Goal: Task Accomplishment & Management: Use online tool/utility

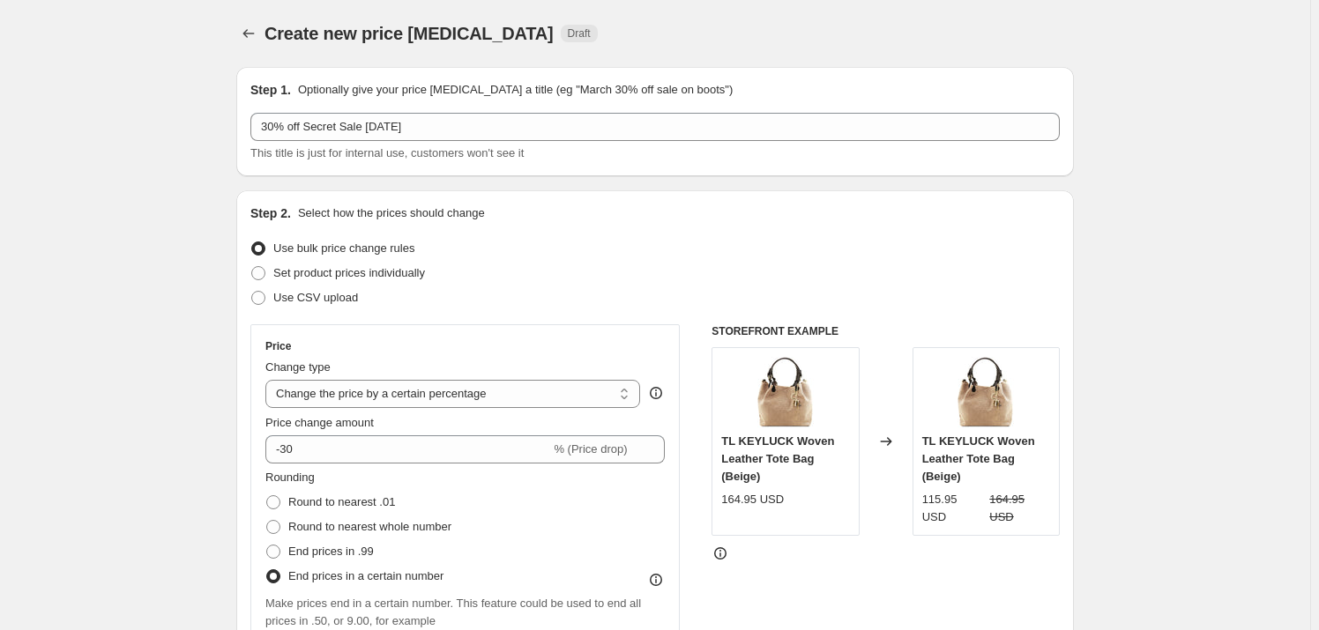
select select "percentage"
select select "vendor"
select select "inventory_quantity"
select select ">"
select select "not_equal"
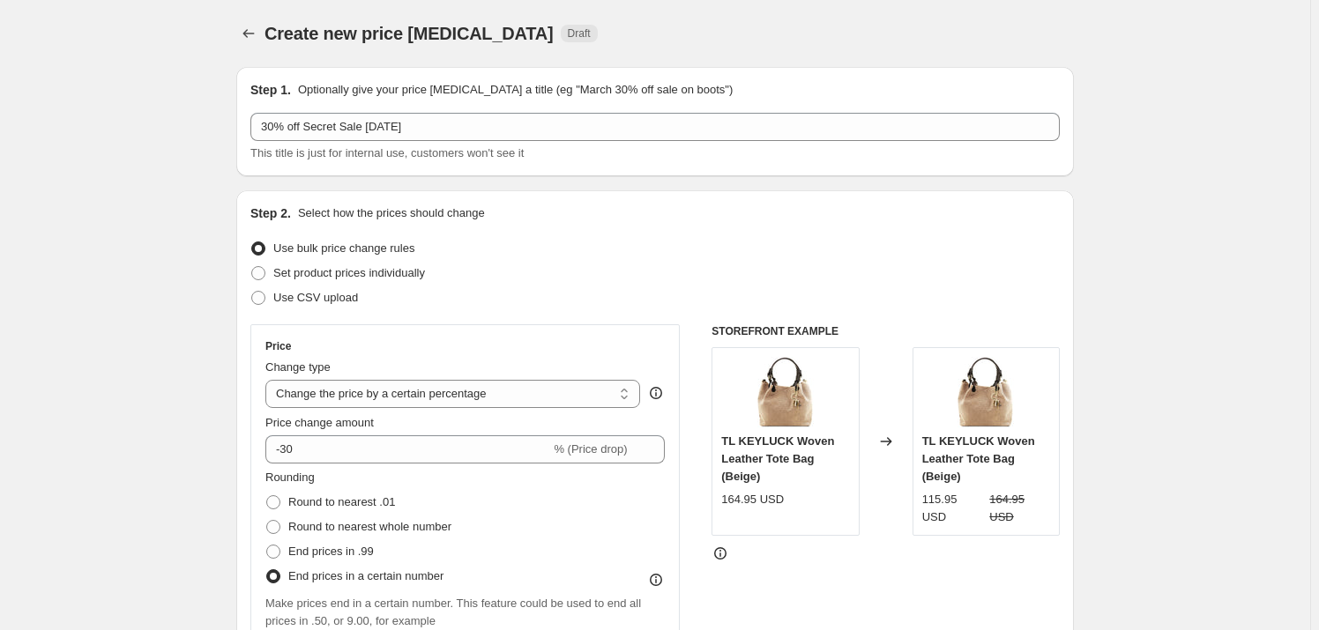
select select "not_equal"
select select "3040149556"
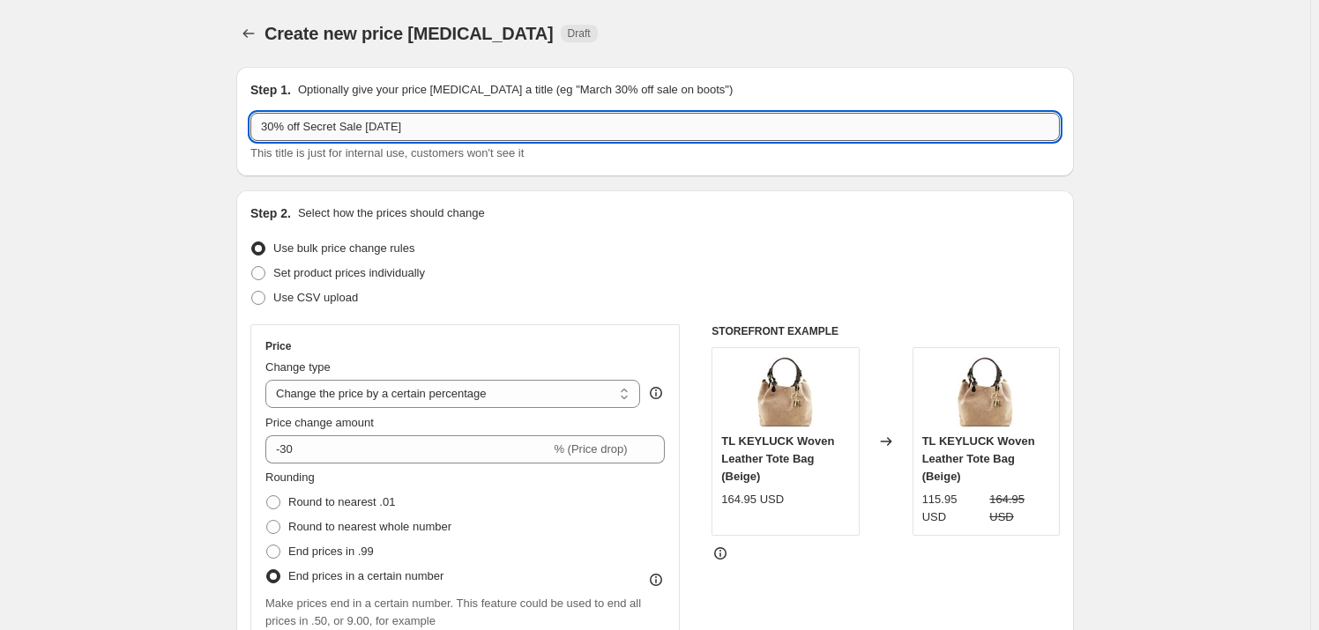
drag, startPoint x: 271, startPoint y: 130, endPoint x: 262, endPoint y: 127, distance: 9.2
click at [262, 127] on input "30% off Secret Sale [DATE]" at bounding box center [654, 127] width 809 height 28
type input "20% off Secret Sale [DATE]"
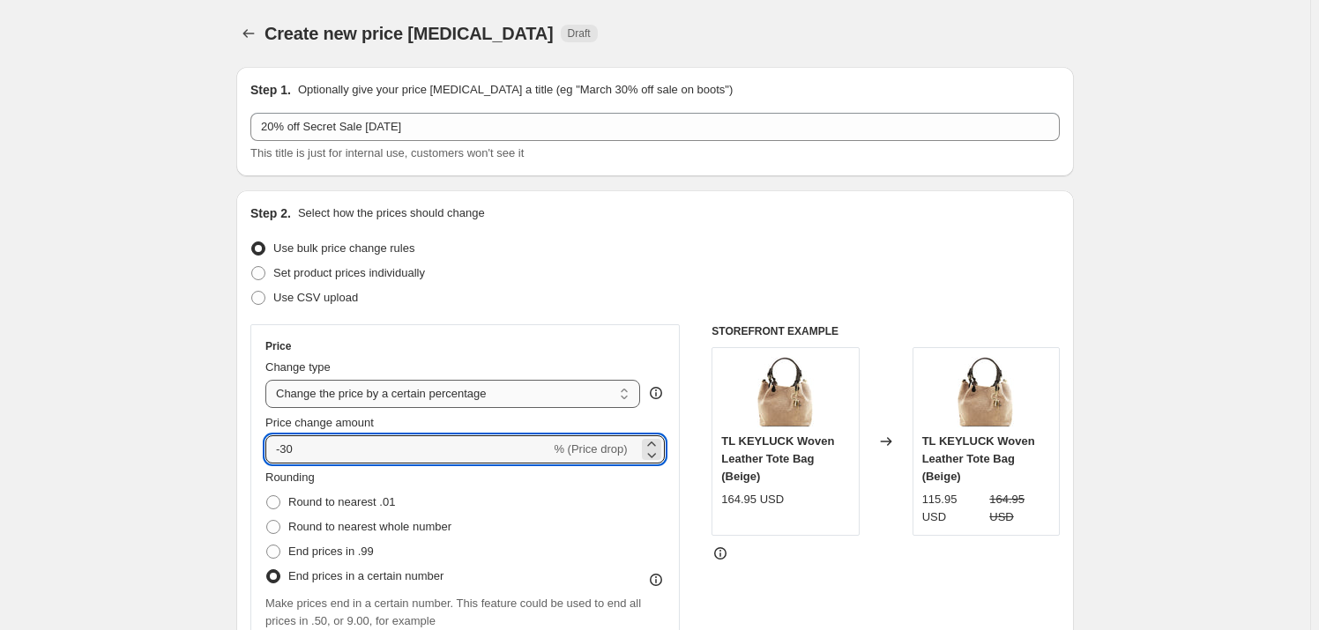
drag, startPoint x: 288, startPoint y: 448, endPoint x: 375, endPoint y: 383, distance: 107.7
click at [287, 448] on input "-30" at bounding box center [407, 449] width 285 height 28
type input "-20"
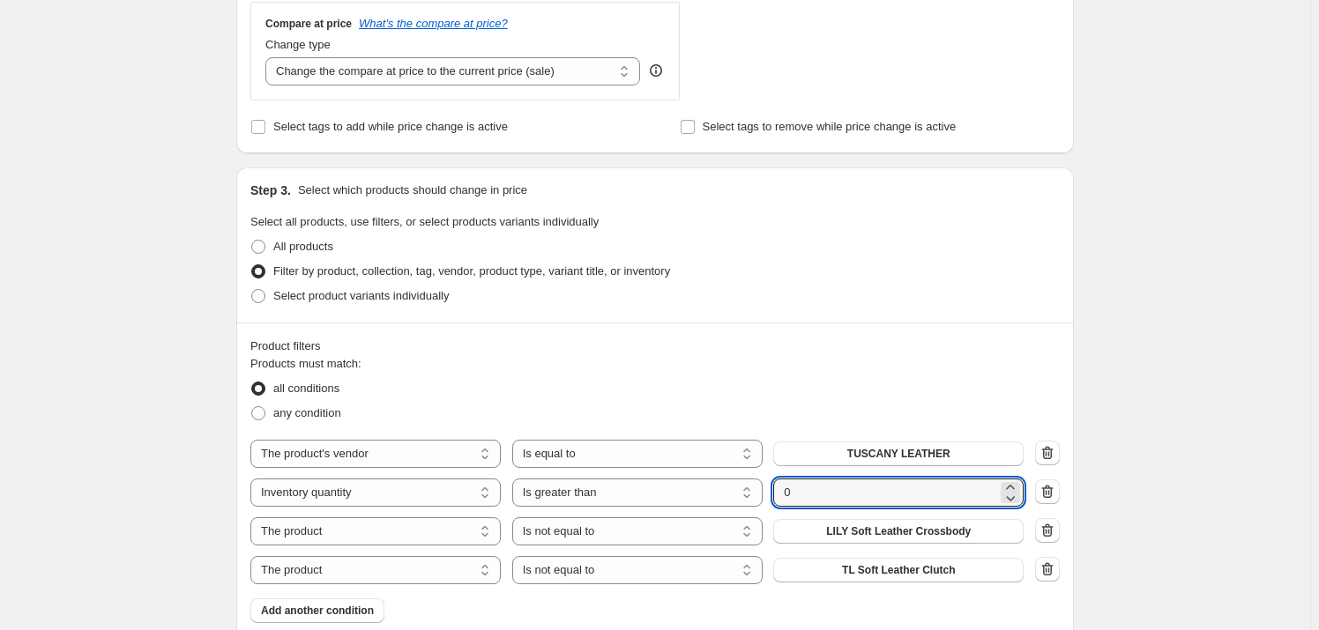
scroll to position [801, 0]
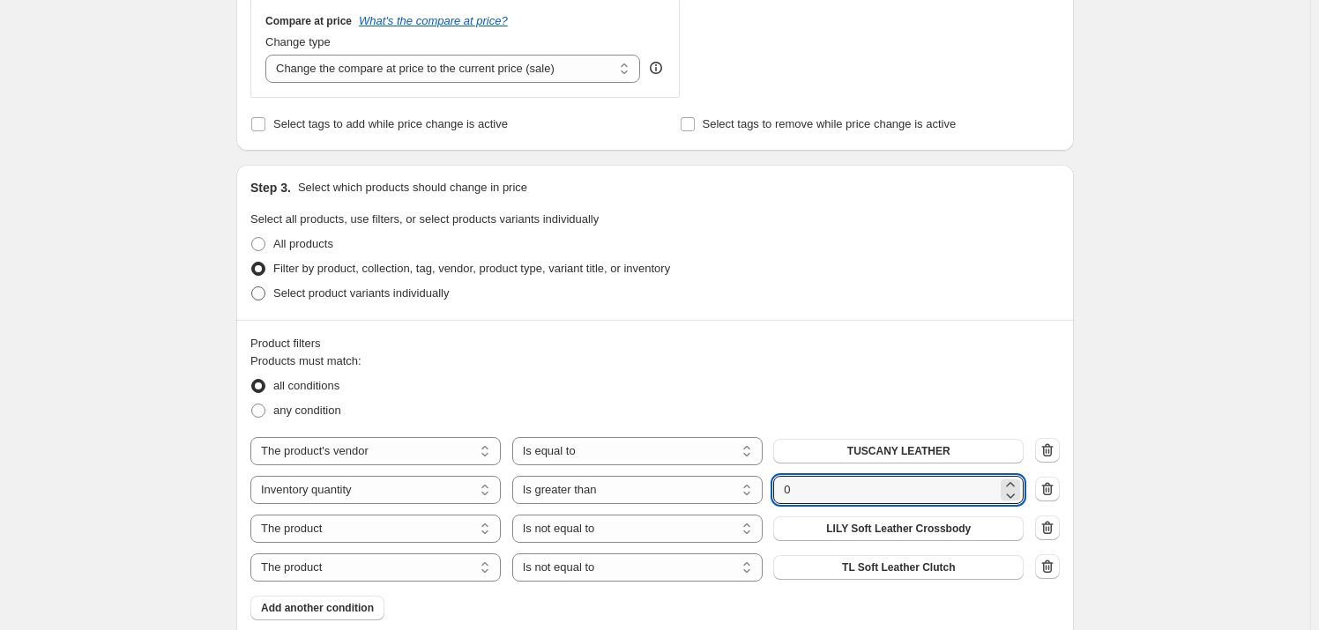
click at [413, 297] on span "Select product variants individually" at bounding box center [360, 292] width 175 height 13
click at [252, 287] on input "Select product variants individually" at bounding box center [251, 286] width 1 height 1
radio input "true"
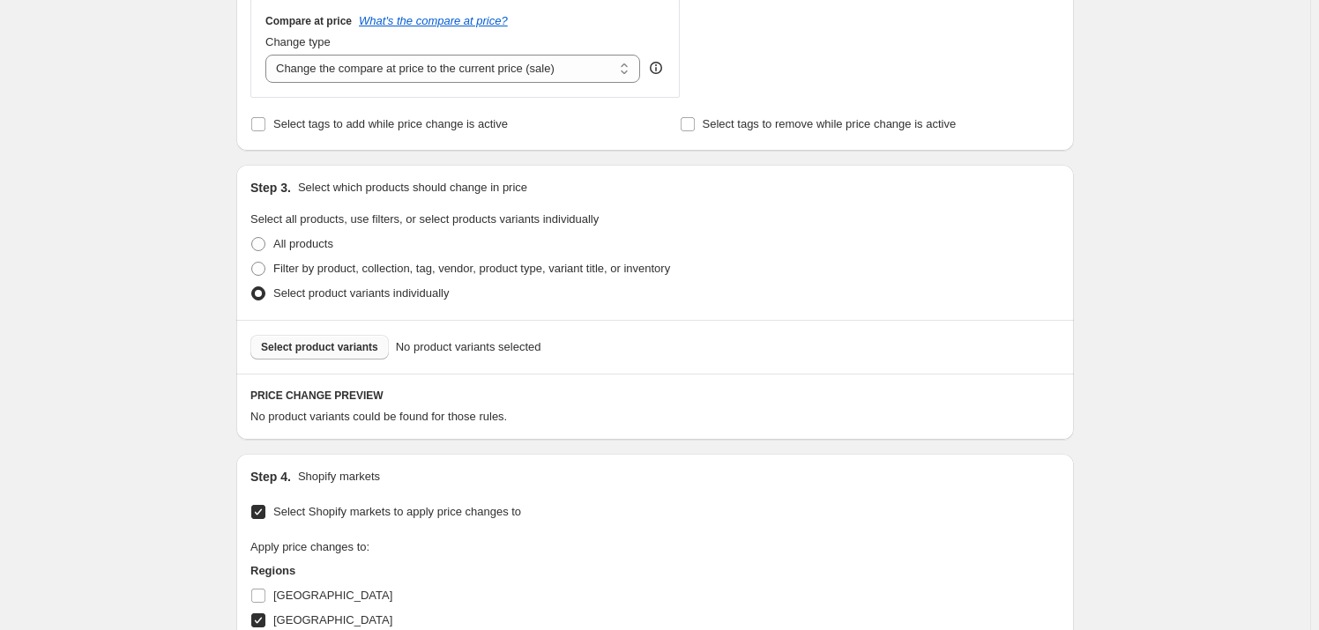
drag, startPoint x: 373, startPoint y: 345, endPoint x: 397, endPoint y: 345, distance: 23.8
click at [397, 345] on div "Select product variants No product variants selected" at bounding box center [654, 347] width 809 height 25
click at [353, 351] on span "Select product variants" at bounding box center [319, 347] width 117 height 14
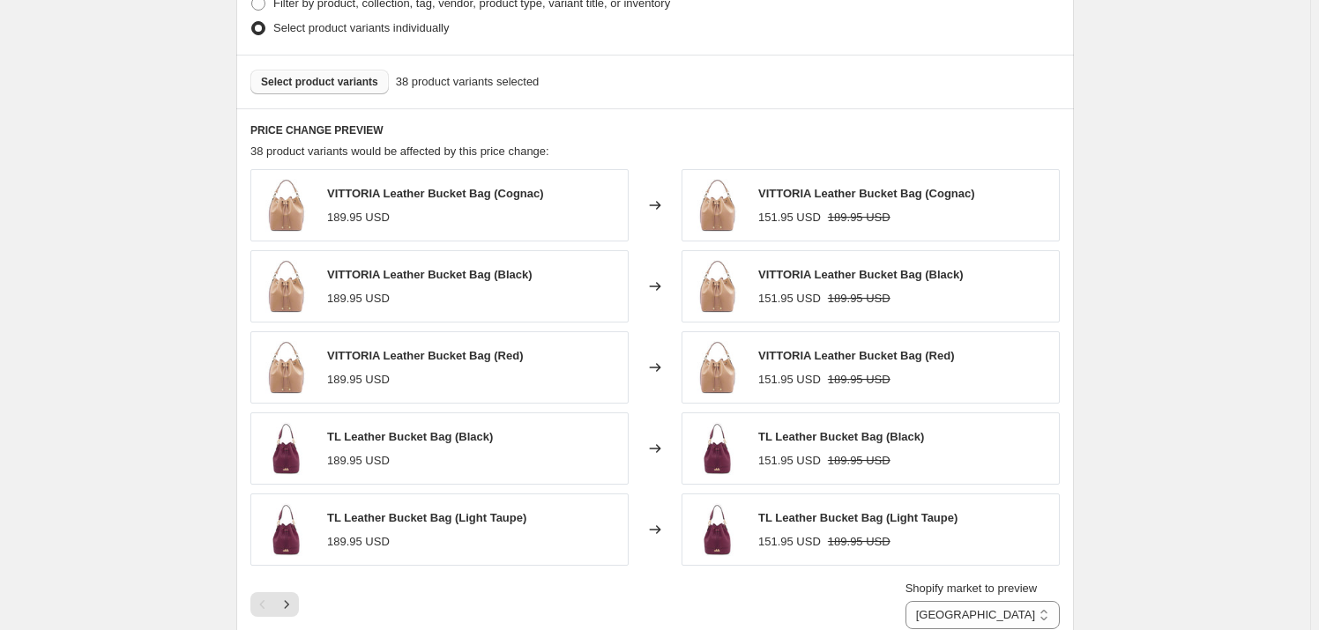
scroll to position [1121, 0]
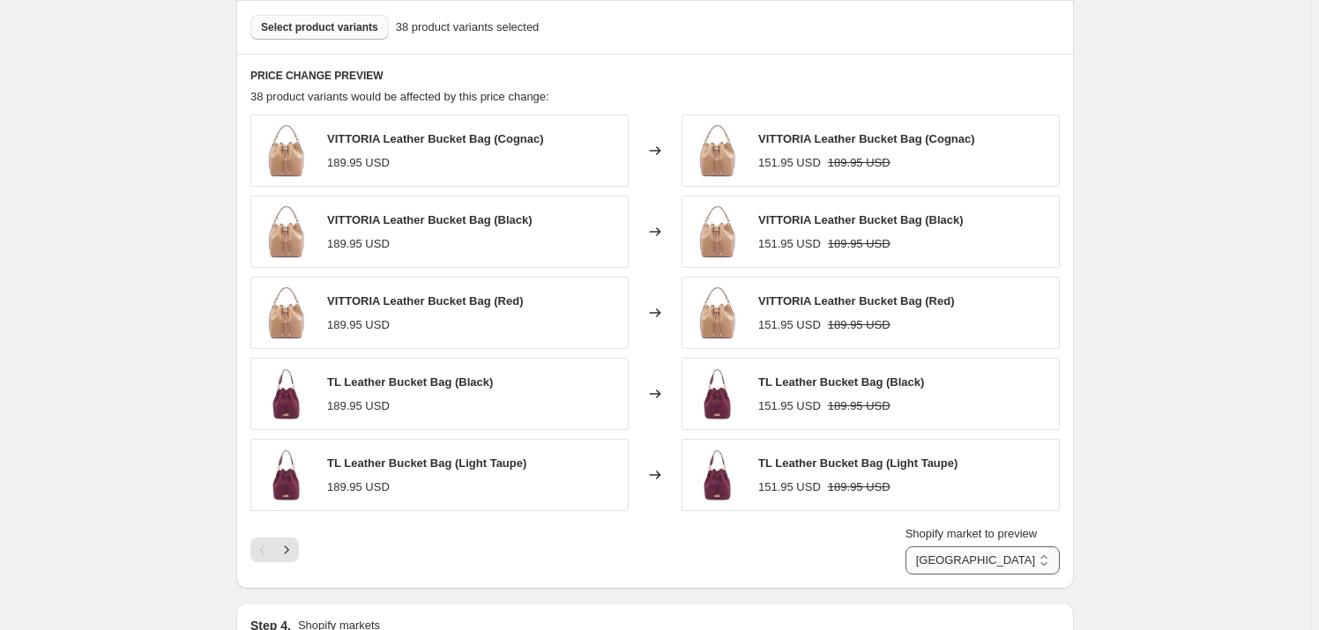
click at [976, 562] on select "Direct prices [GEOGRAPHIC_DATA] [GEOGRAPHIC_DATA] [GEOGRAPHIC_DATA]" at bounding box center [982, 561] width 154 height 28
click at [931, 547] on select "Direct prices [GEOGRAPHIC_DATA] [GEOGRAPHIC_DATA] [GEOGRAPHIC_DATA]" at bounding box center [982, 561] width 154 height 28
click at [990, 565] on select "Direct prices [GEOGRAPHIC_DATA] [GEOGRAPHIC_DATA] [GEOGRAPHIC_DATA]" at bounding box center [993, 561] width 132 height 28
click at [931, 547] on select "Direct prices [GEOGRAPHIC_DATA] [GEOGRAPHIC_DATA] [GEOGRAPHIC_DATA]" at bounding box center [993, 561] width 132 height 28
click at [1041, 563] on select "Direct prices [GEOGRAPHIC_DATA] [GEOGRAPHIC_DATA] [GEOGRAPHIC_DATA]" at bounding box center [982, 561] width 154 height 28
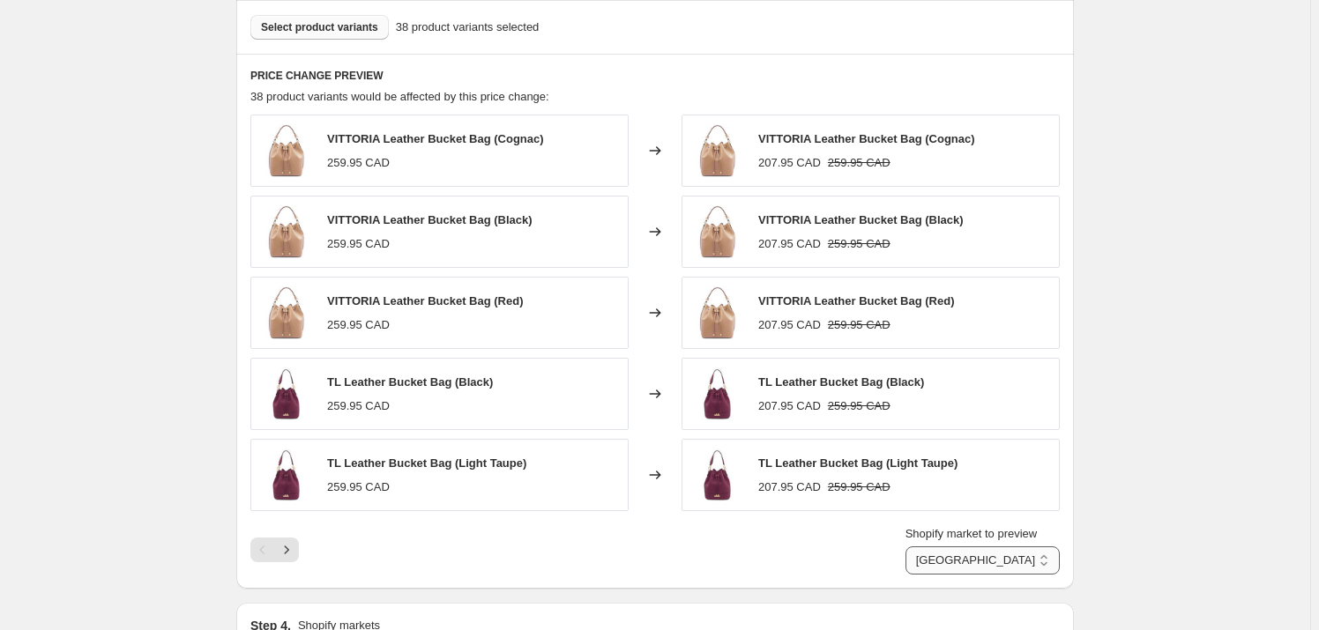
select select "3040215092"
click at [931, 547] on select "Direct prices [GEOGRAPHIC_DATA] [GEOGRAPHIC_DATA] [GEOGRAPHIC_DATA]" at bounding box center [982, 561] width 154 height 28
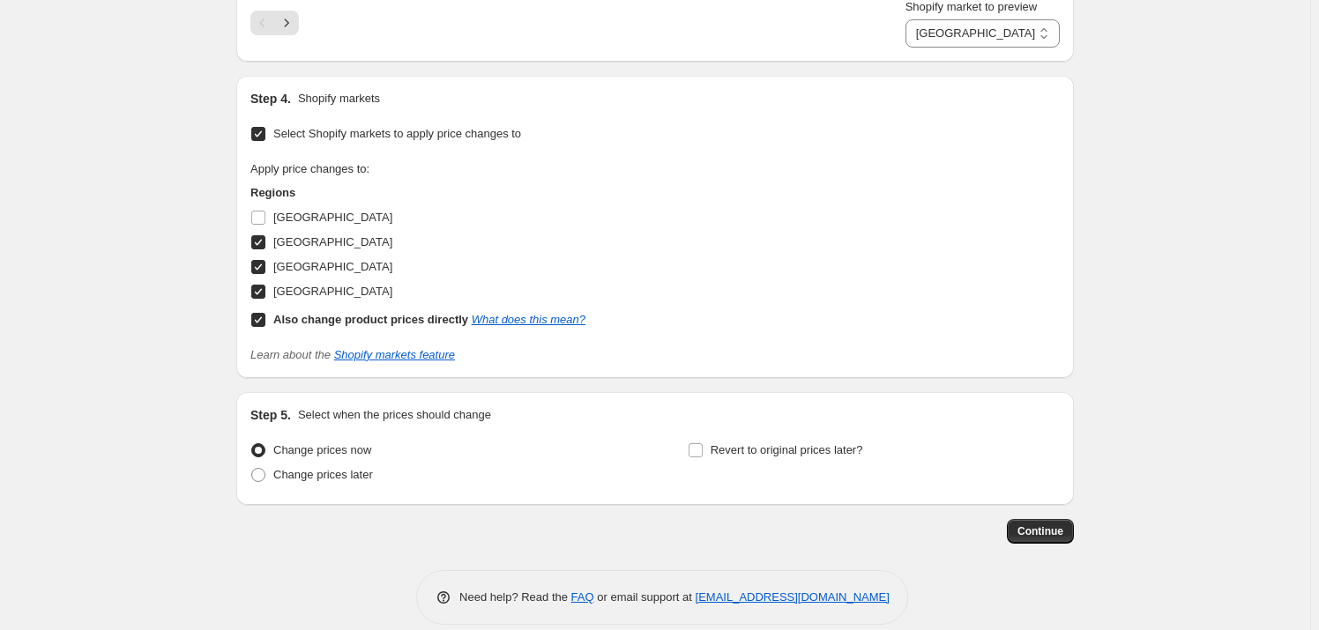
scroll to position [1667, 0]
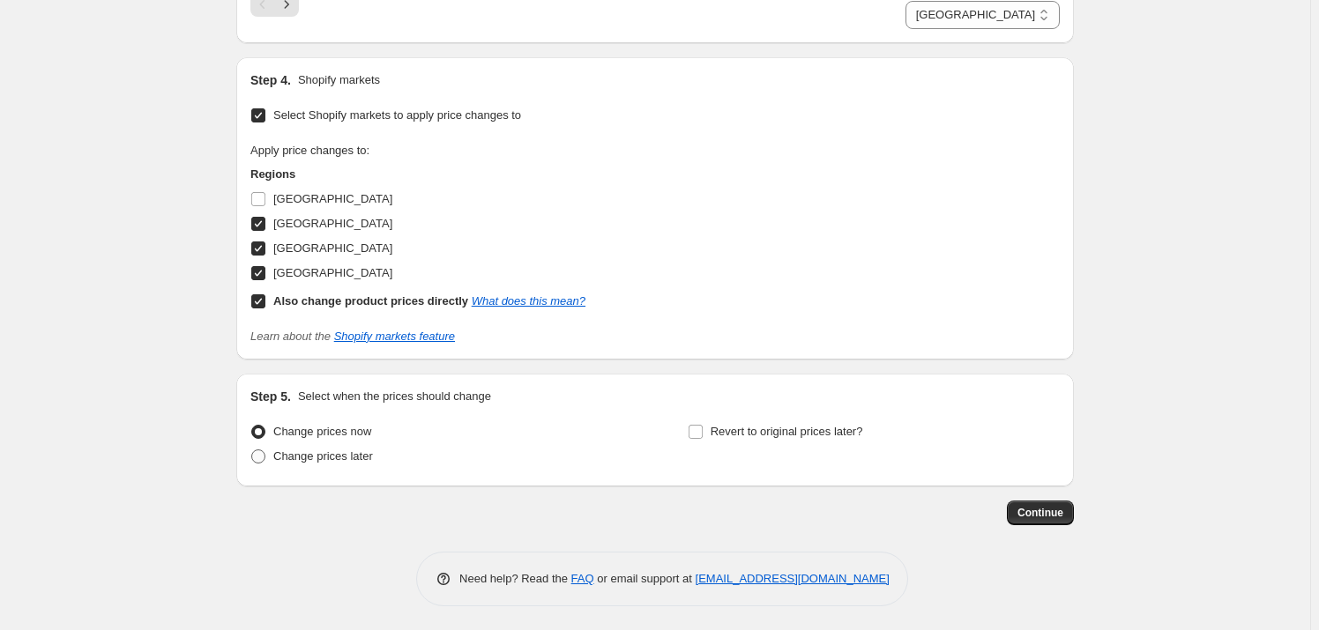
click at [259, 451] on span at bounding box center [258, 457] width 14 height 14
click at [252, 450] on input "Change prices later" at bounding box center [251, 450] width 1 height 1
radio input "true"
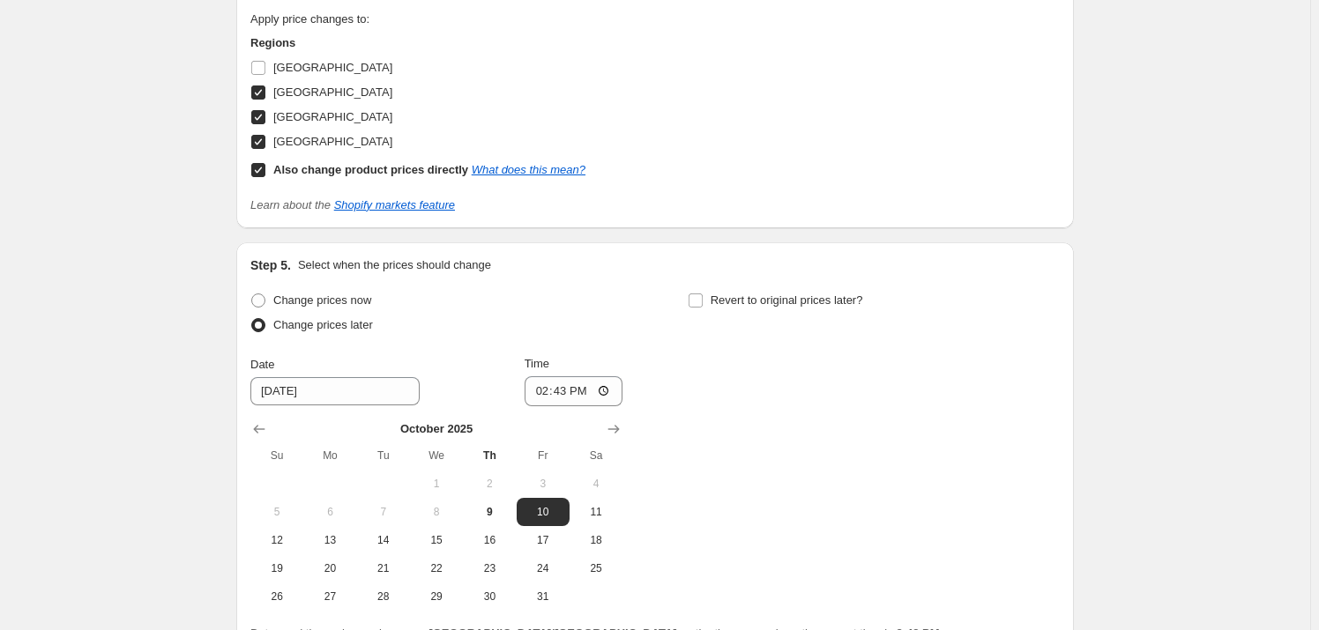
scroll to position [1827, 0]
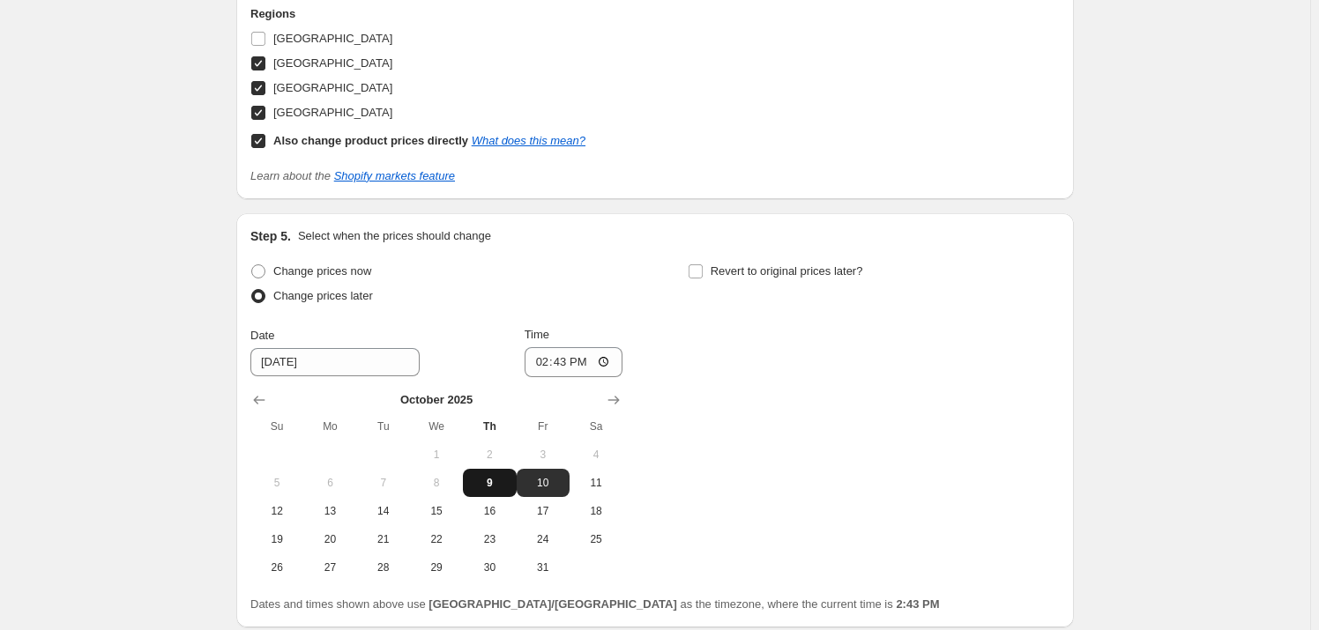
click at [481, 483] on span "9" at bounding box center [489, 483] width 39 height 14
type input "[DATE]"
click at [543, 361] on input "14:43" at bounding box center [573, 362] width 99 height 30
type input "15:30"
click at [699, 271] on input "Revert to original prices later?" at bounding box center [695, 271] width 14 height 14
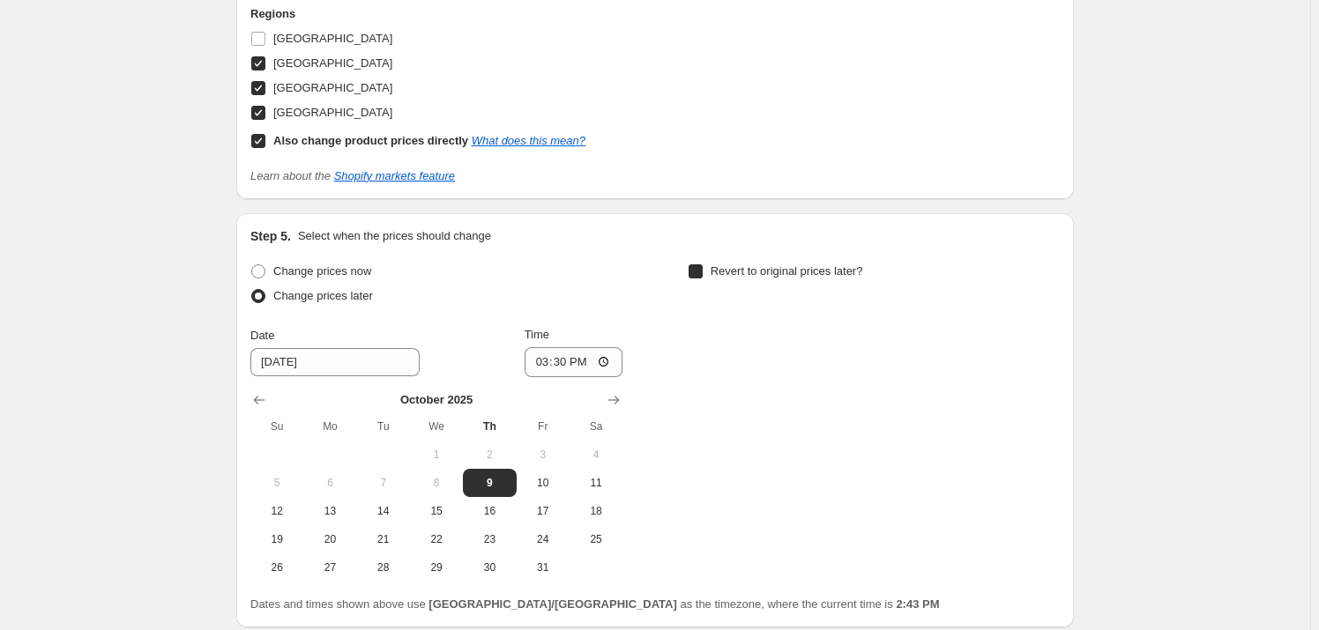
checkbox input "true"
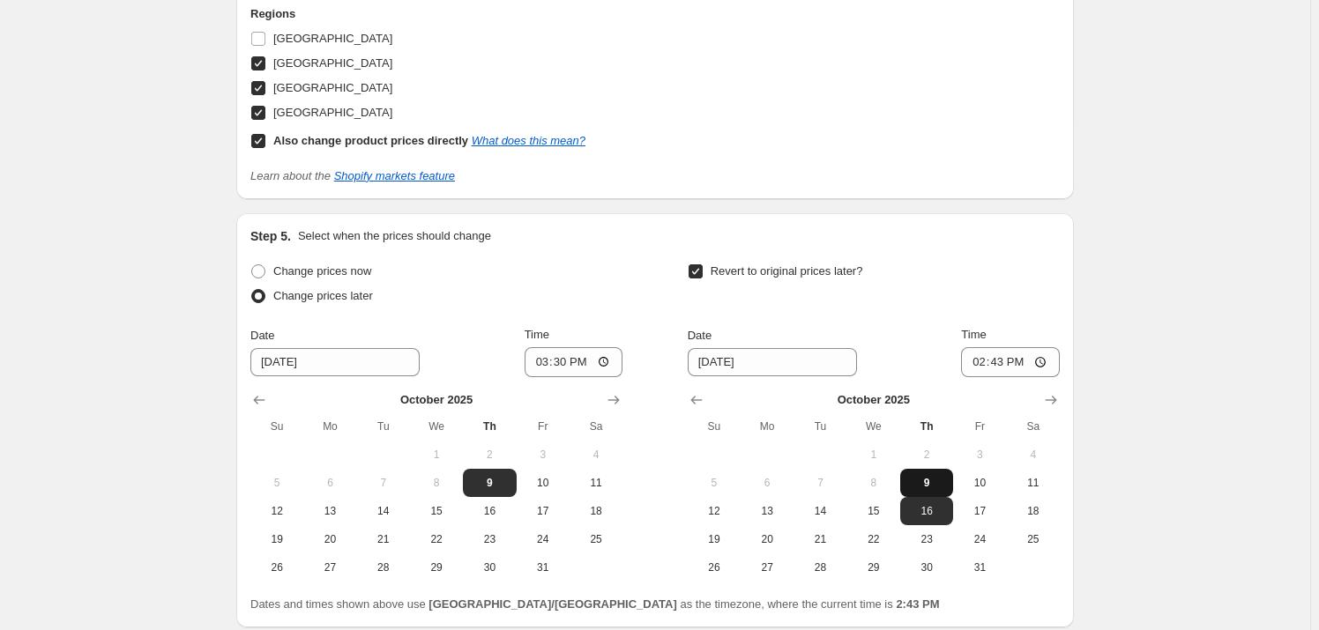
click at [935, 480] on span "9" at bounding box center [926, 483] width 39 height 14
type input "[DATE]"
click at [983, 357] on input "14:43" at bounding box center [1010, 362] width 99 height 30
type input "19:00"
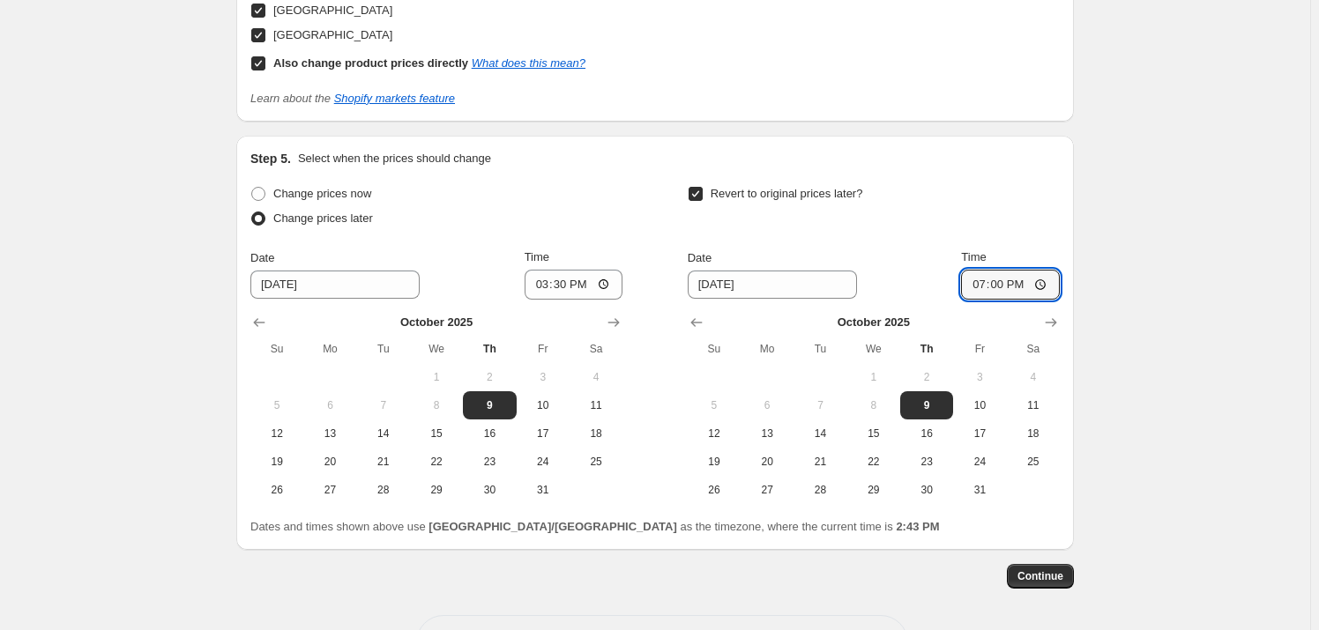
scroll to position [1907, 0]
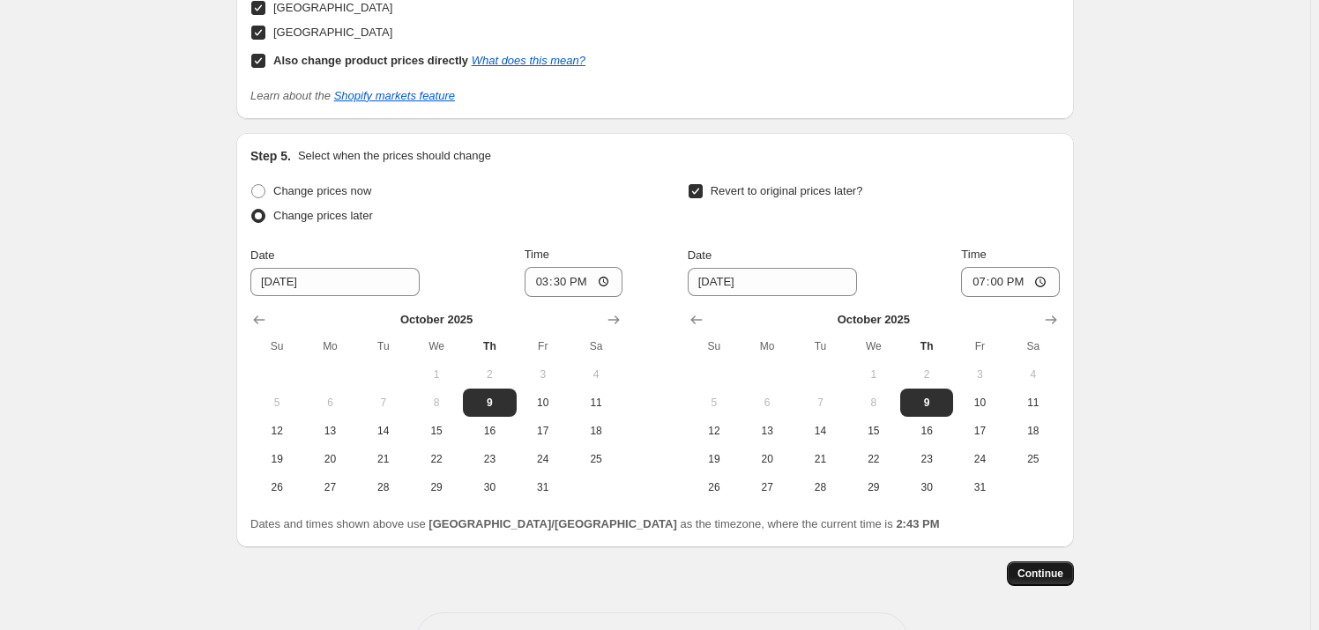
click at [1046, 576] on span "Continue" at bounding box center [1040, 574] width 46 height 14
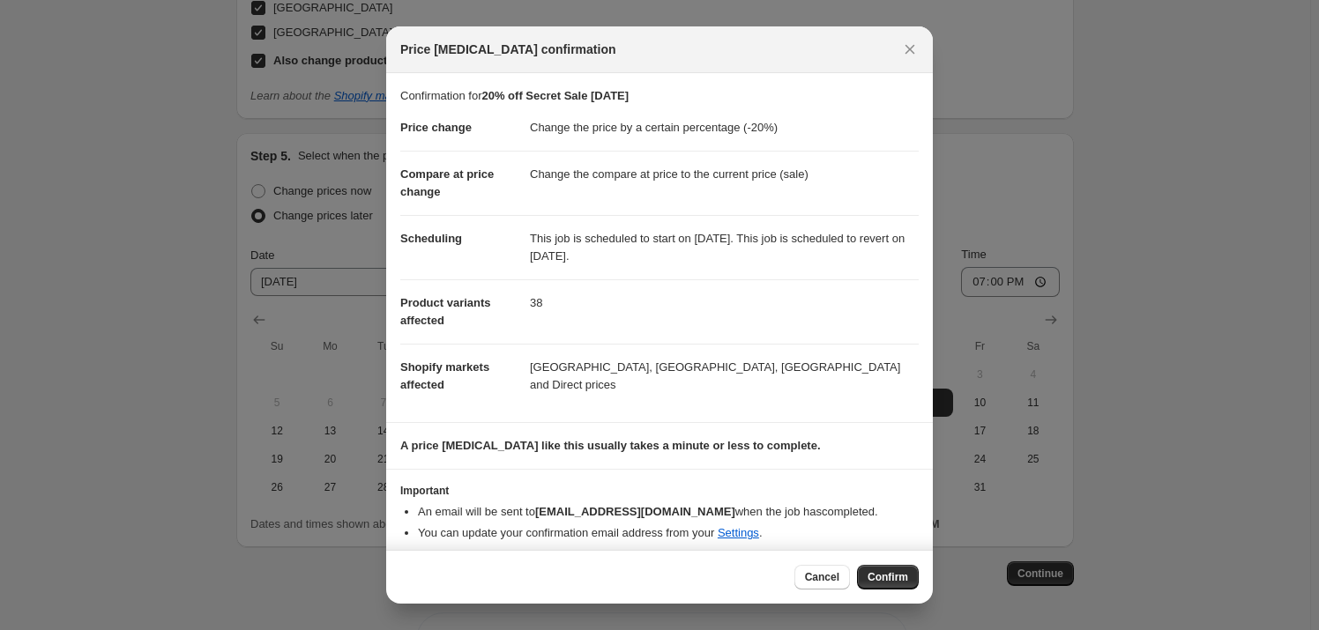
scroll to position [9, 0]
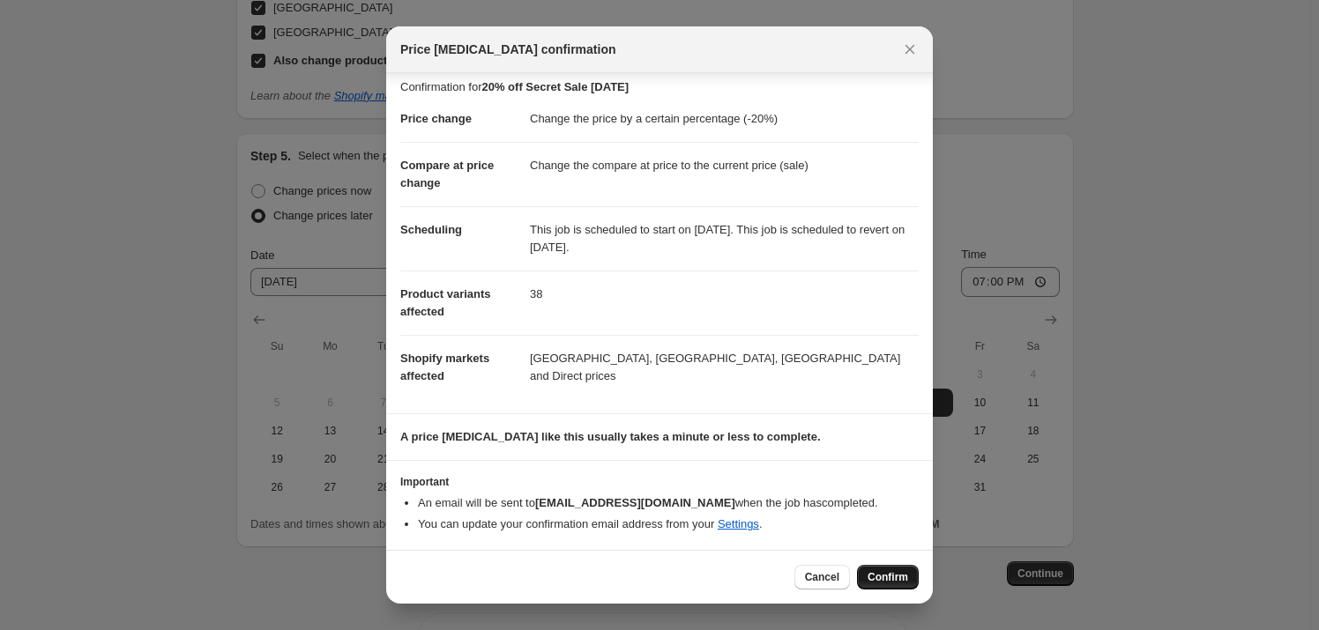
click at [868, 577] on span "Confirm" at bounding box center [887, 577] width 41 height 14
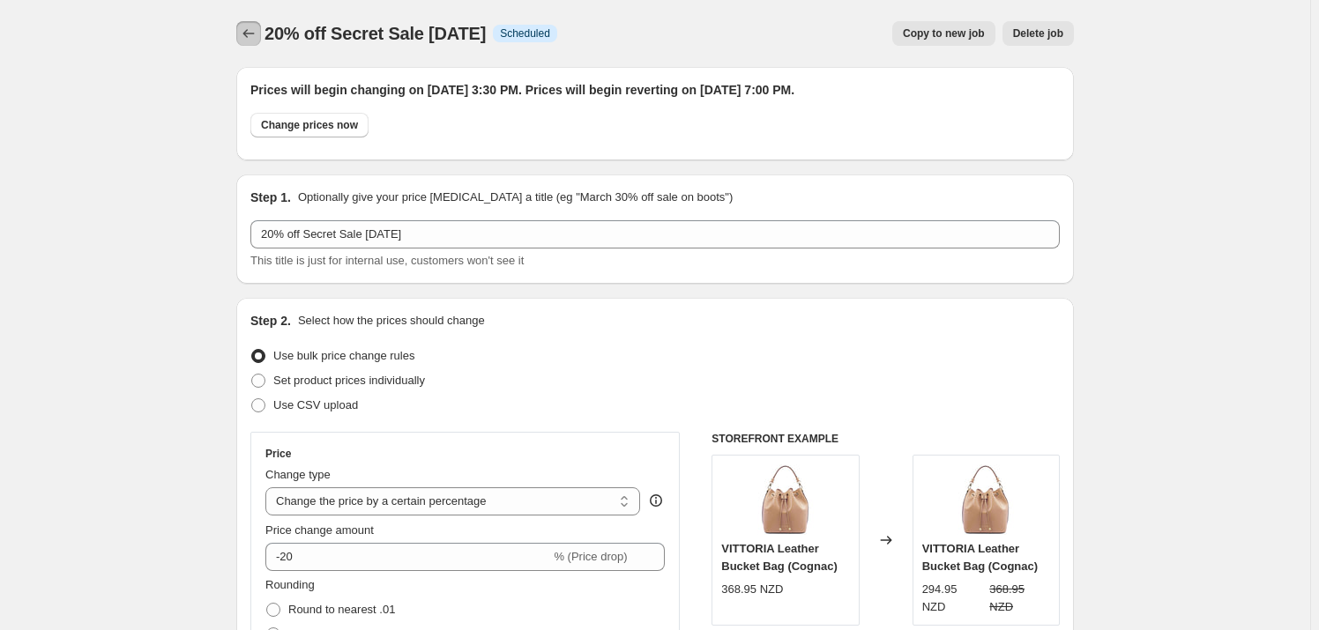
click at [251, 33] on icon "Price change jobs" at bounding box center [249, 34] width 18 height 18
